Goal: Find contact information: Find contact information

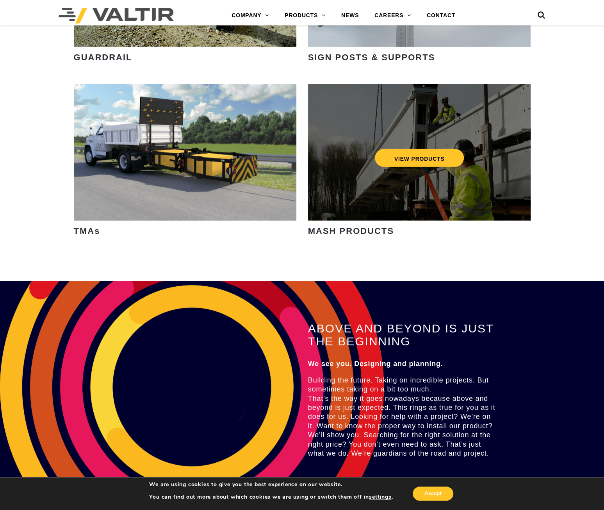
scroll to position [1259, 0]
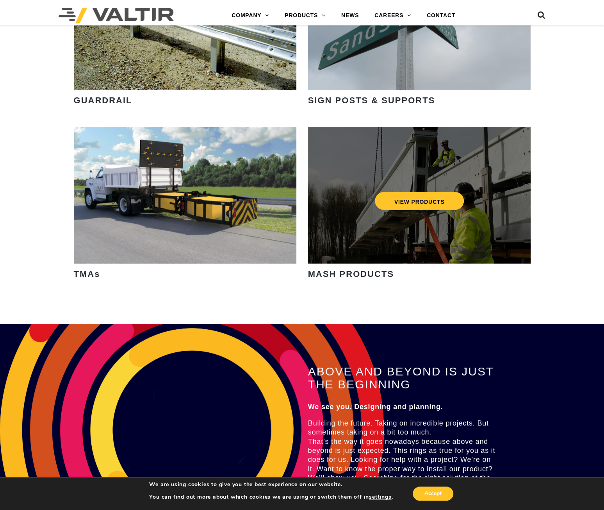
click at [418, 186] on div "VIEW PRODUCTS" at bounding box center [419, 195] width 223 height 137
click at [428, 196] on link "VIEW PRODUCTS" at bounding box center [419, 201] width 89 height 18
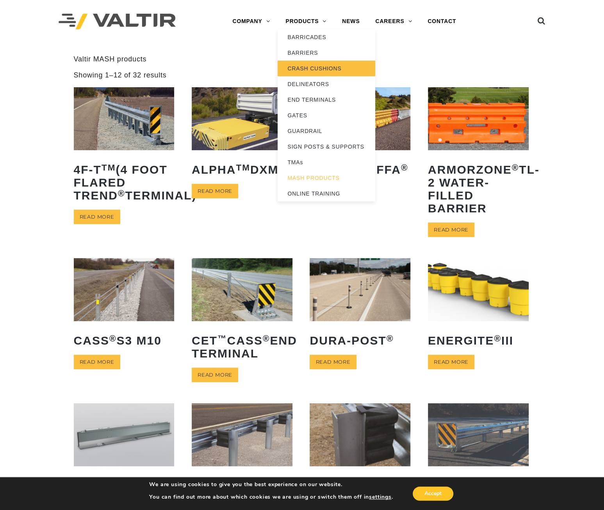
click at [322, 70] on link "CRASH CUSHIONS" at bounding box center [327, 69] width 98 height 16
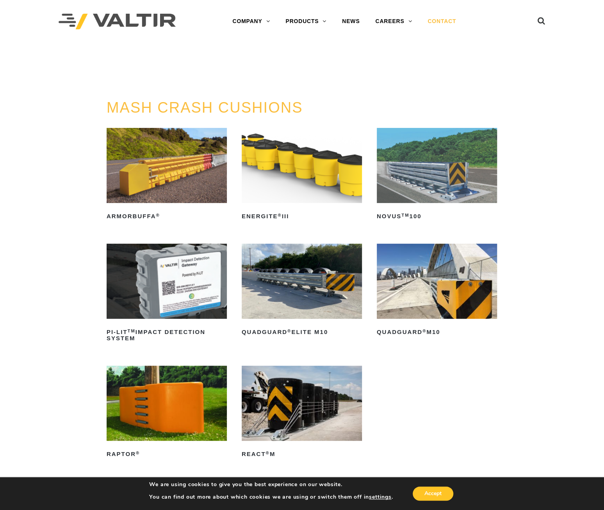
click at [447, 20] on link "CONTACT" at bounding box center [442, 22] width 44 height 16
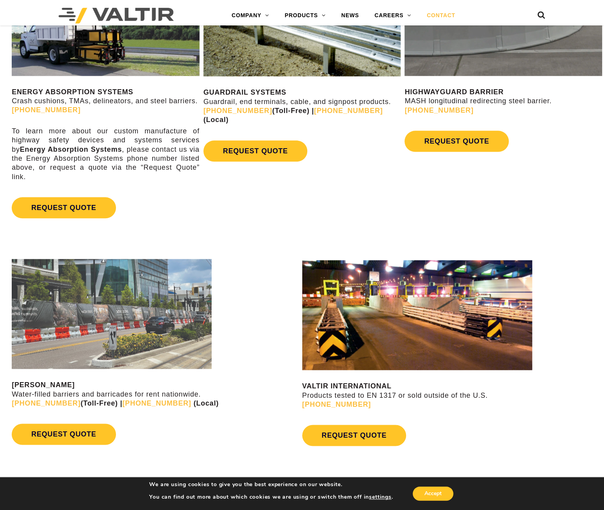
scroll to position [508, 0]
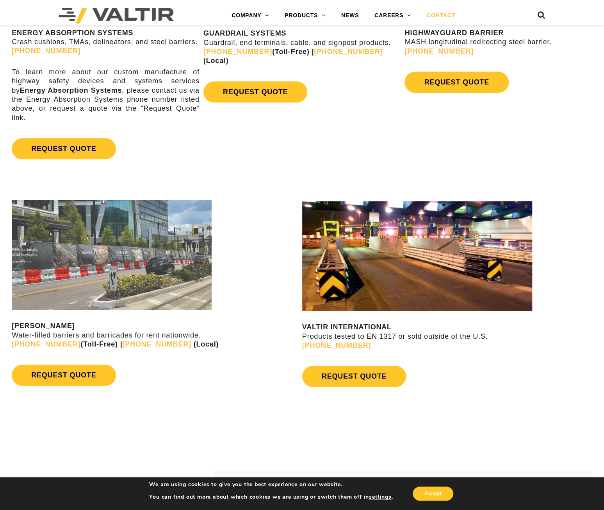
click at [367, 274] on img at bounding box center [417, 255] width 230 height 110
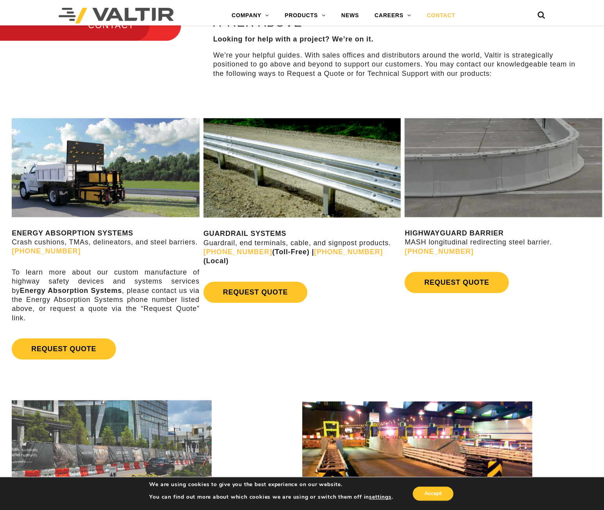
scroll to position [430, 0]
